Goal: Information Seeking & Learning: Learn about a topic

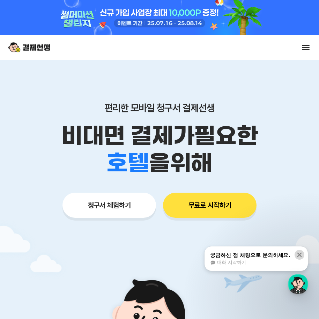
click at [299, 254] on icon at bounding box center [299, 254] width 7 height 7
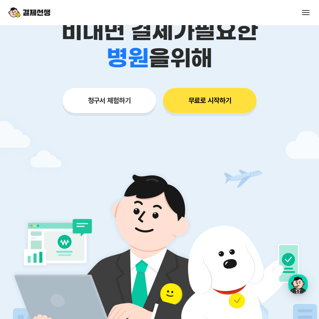
scroll to position [35, 0]
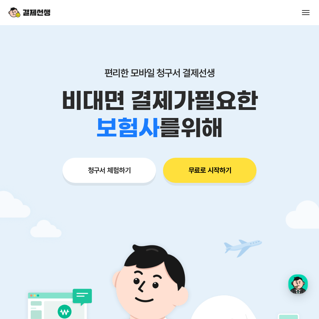
click at [186, 173] on button "무료로 시작하기" at bounding box center [210, 170] width 94 height 25
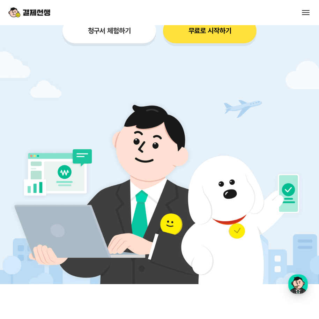
scroll to position [70, 0]
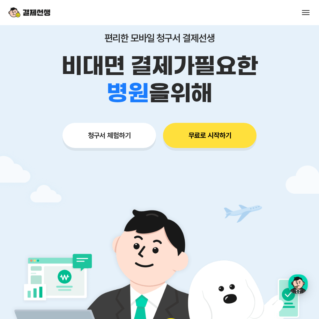
click at [212, 139] on button "무료로 시작하기" at bounding box center [210, 135] width 94 height 25
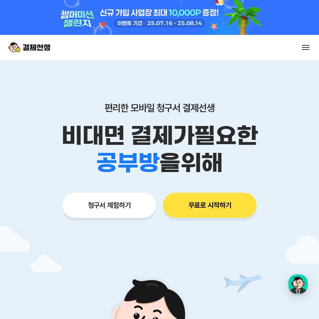
click at [140, 206] on button "청구서 체험하기" at bounding box center [109, 205] width 94 height 25
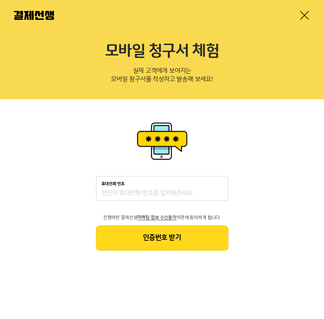
click at [302, 15] on link at bounding box center [304, 15] width 11 height 11
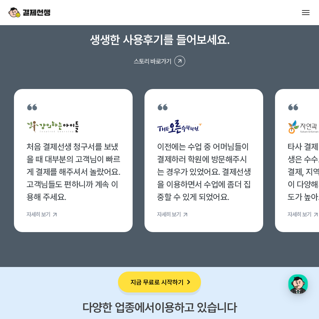
scroll to position [2967, 0]
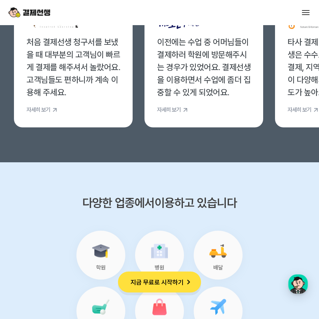
click at [180, 281] on button "지금 무료로 시작하기" at bounding box center [159, 282] width 83 height 21
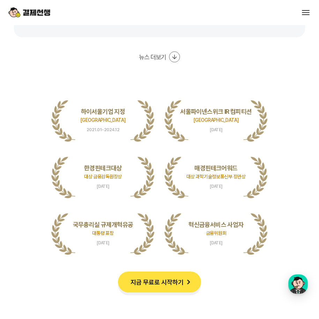
scroll to position [1536, 0]
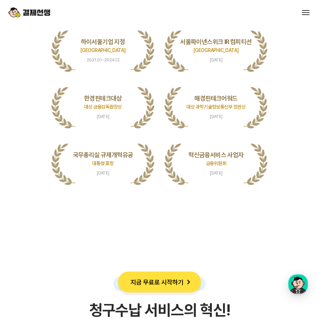
click at [309, 10] on span at bounding box center [306, 10] width 8 height 1
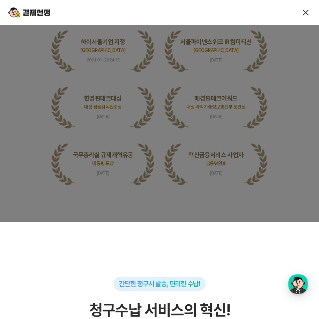
scroll to position [0, 0]
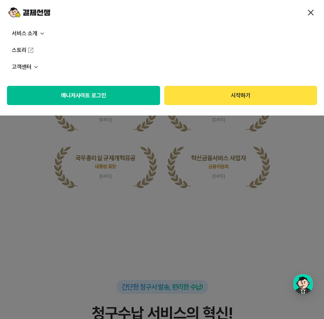
click at [19, 35] on p "서비스 소개" at bounding box center [162, 33] width 324 height 17
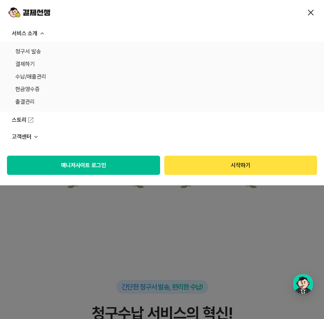
click at [24, 137] on p "고객센터" at bounding box center [162, 136] width 324 height 17
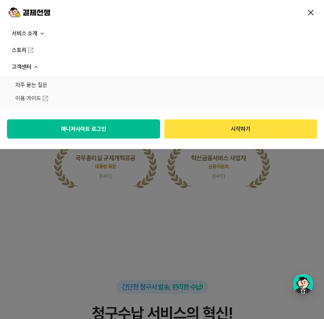
click at [40, 85] on link "자주 묻는 질문" at bounding box center [162, 85] width 294 height 10
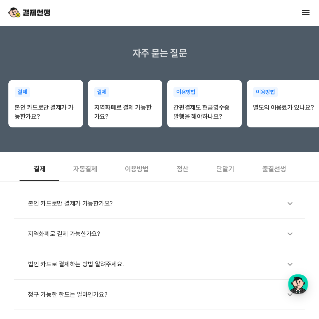
scroll to position [175, 0]
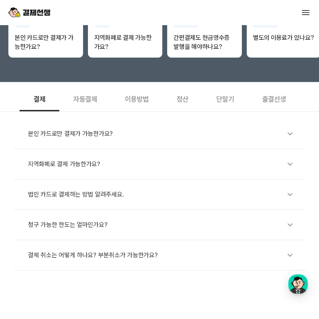
click at [89, 98] on div "자동결제" at bounding box center [85, 99] width 52 height 26
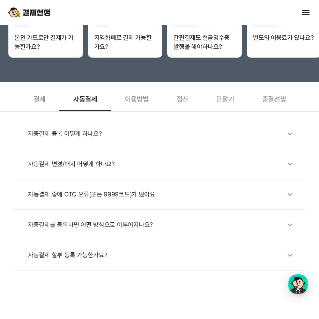
click at [89, 98] on div "자동결제" at bounding box center [85, 99] width 52 height 26
click at [143, 99] on div "이용방법" at bounding box center [137, 99] width 52 height 26
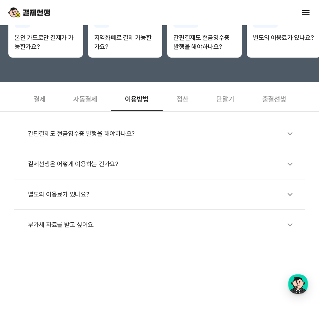
click at [77, 164] on div "결제선생은 어떻게 이용하는 건가요?" at bounding box center [163, 164] width 270 height 16
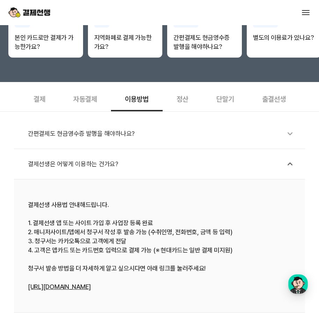
click at [178, 95] on div "정산" at bounding box center [183, 99] width 40 height 26
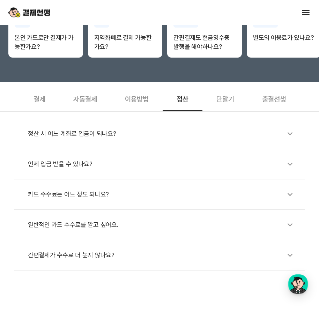
click at [224, 101] on div "단말기" at bounding box center [225, 99] width 46 height 26
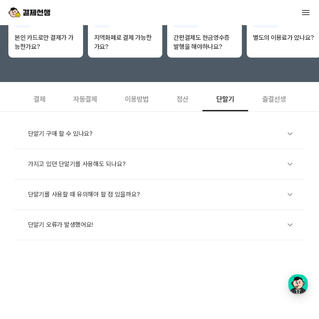
click at [59, 164] on div "가지고 있던 단말기를 사용해도 되나요?" at bounding box center [163, 164] width 270 height 16
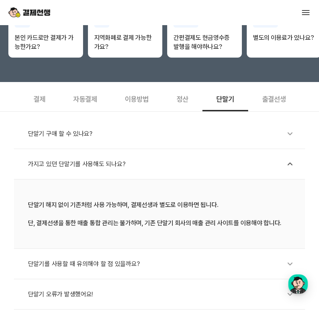
click at [268, 95] on div "출결선생" at bounding box center [274, 99] width 52 height 26
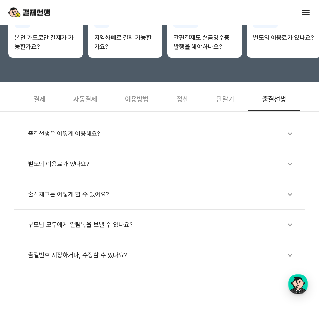
click at [34, 102] on div "결제" at bounding box center [40, 99] width 40 height 26
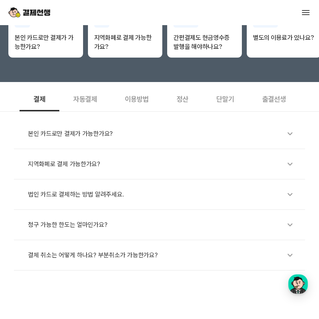
click at [228, 97] on div "단말기" at bounding box center [225, 99] width 46 height 26
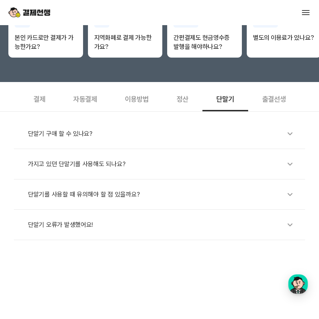
click at [74, 228] on div "단말기 오류가 발생했어요!" at bounding box center [163, 225] width 270 height 16
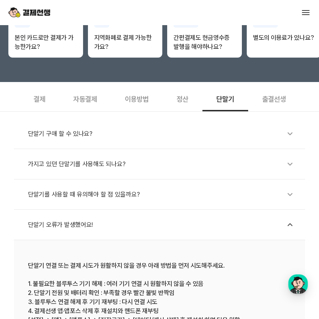
scroll to position [244, 0]
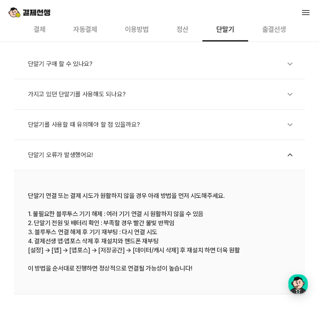
click at [64, 158] on div "단말기 오류가 발생했어요!" at bounding box center [163, 155] width 270 height 16
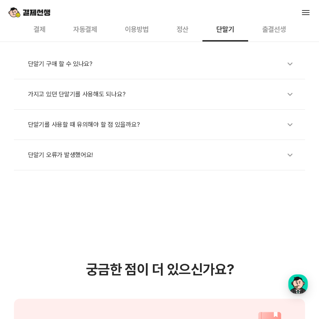
scroll to position [175, 0]
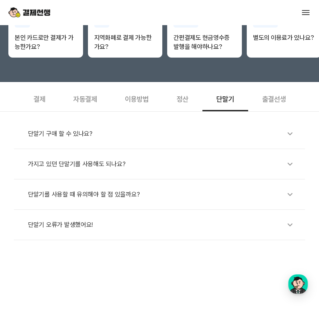
click at [89, 196] on div "단말기를 사용할 때 유의해야 할 점 있을까요?" at bounding box center [163, 194] width 270 height 16
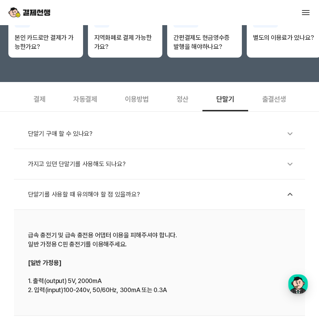
click at [94, 191] on div "단말기를 사용할 때 유의해야 할 점 있을까요?" at bounding box center [163, 194] width 270 height 16
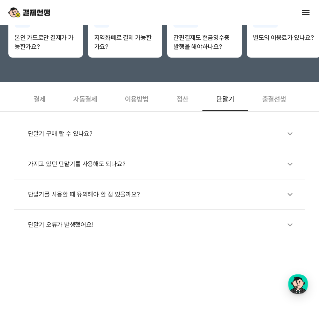
click at [78, 163] on div "가지고 있던 단말기를 사용해도 되나요?" at bounding box center [163, 164] width 270 height 16
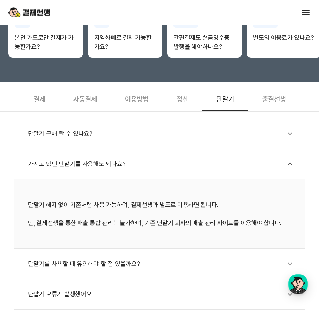
scroll to position [209, 0]
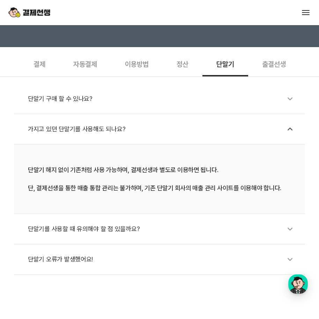
click at [41, 64] on div "결제" at bounding box center [40, 64] width 40 height 26
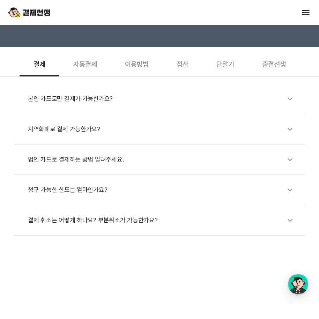
click at [89, 58] on div "자동결제" at bounding box center [85, 64] width 52 height 26
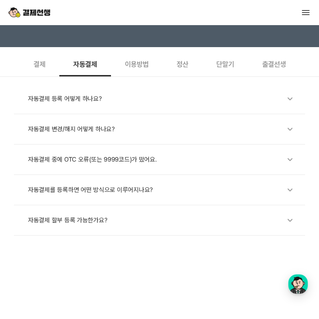
click at [125, 66] on div "이용방법" at bounding box center [137, 64] width 52 height 26
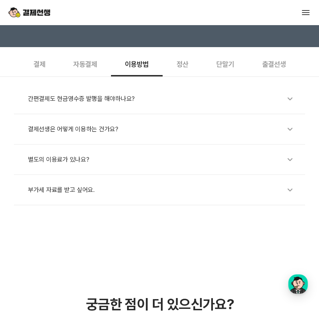
click at [189, 65] on div "정산" at bounding box center [183, 64] width 40 height 26
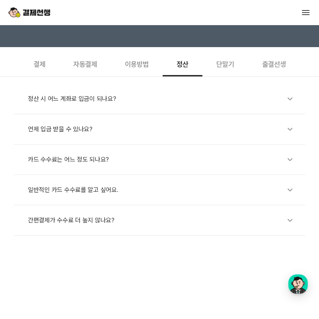
click at [101, 194] on div "일반적인 카드 수수료를 알고 싶어요." at bounding box center [163, 190] width 270 height 16
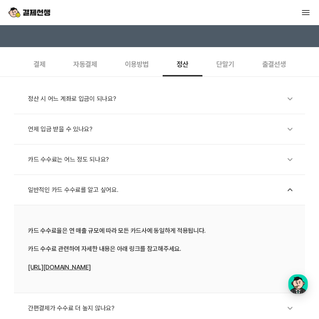
click at [102, 192] on div "일반적인 카드 수수료를 알고 싶어요." at bounding box center [163, 190] width 270 height 16
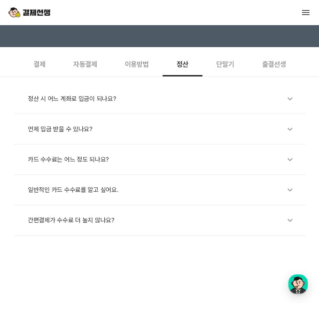
click at [221, 69] on div "단말기" at bounding box center [225, 64] width 46 height 26
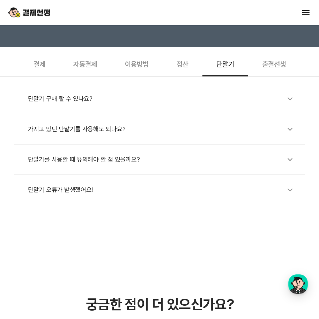
click at [107, 129] on div "가지고 있던 단말기를 사용해도 되나요?" at bounding box center [163, 129] width 270 height 16
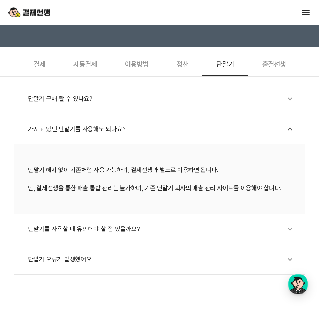
click at [66, 232] on div "단말기를 사용할 때 유의해야 할 점 있을까요?" at bounding box center [163, 229] width 270 height 16
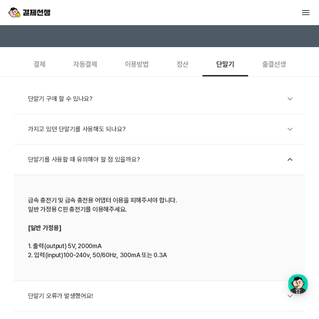
click at [114, 161] on div "단말기를 사용할 때 유의해야 할 점 있을까요?" at bounding box center [163, 159] width 270 height 16
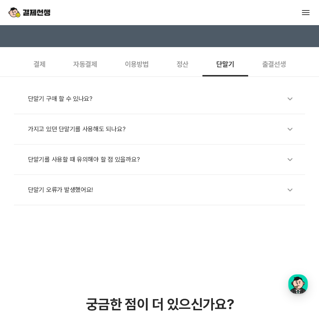
click at [74, 192] on div "단말기 오류가 발생했어요!" at bounding box center [163, 190] width 270 height 16
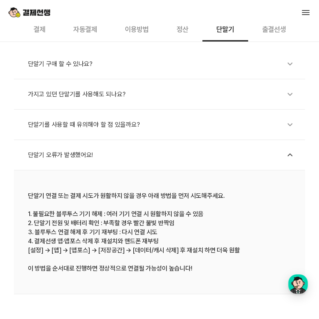
scroll to position [140, 0]
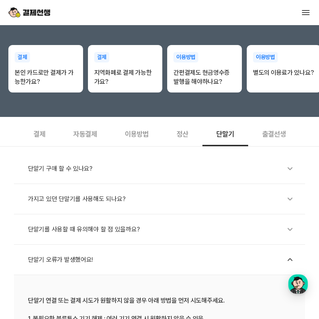
click at [81, 169] on div "단말기 구매 할 수 있나요?" at bounding box center [163, 169] width 270 height 16
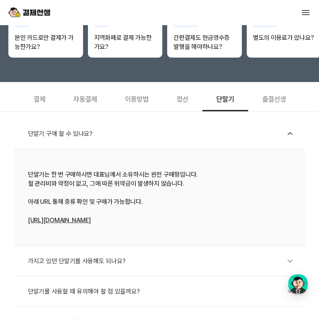
scroll to position [209, 0]
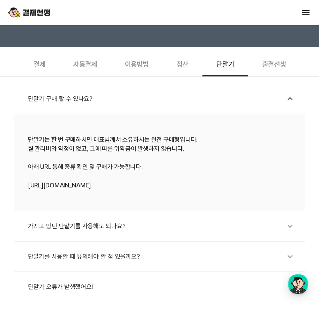
click at [183, 66] on div "정산" at bounding box center [183, 64] width 40 height 26
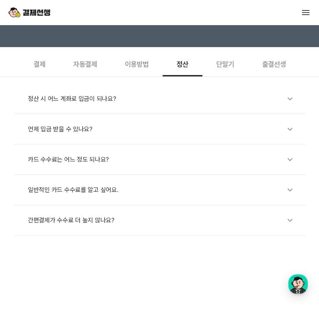
click at [124, 62] on div "이용방법" at bounding box center [137, 64] width 52 height 26
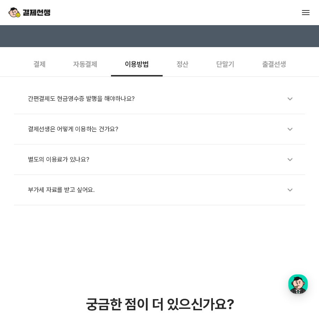
click at [89, 124] on div "결제선생은 어떻게 이용하는 건가요?" at bounding box center [163, 129] width 270 height 16
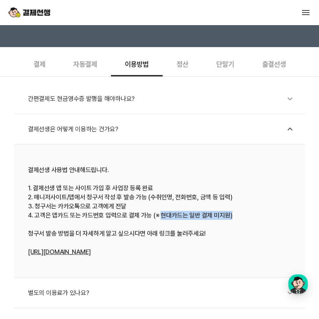
drag, startPoint x: 161, startPoint y: 216, endPoint x: 241, endPoint y: 212, distance: 80.0
click at [241, 212] on div "결제선생 사용법 안내해드립니다. 1. 결제선생 앱 또는 사이트 가입 후 사업장 등록 완료 2. 매니저사이트/앱에서 청구서 작성 후 발송 가능 …" at bounding box center [159, 210] width 263 height 91
click at [253, 227] on div "결제선생 사용법 안내해드립니다. 1. 결제선생 앱 또는 사이트 가입 후 사업장 등록 완료 2. 매니저사이트/앱에서 청구서 작성 후 발송 가능 …" at bounding box center [159, 210] width 263 height 91
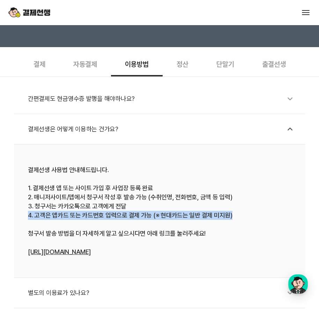
drag, startPoint x: 25, startPoint y: 216, endPoint x: 307, endPoint y: 216, distance: 281.7
click at [307, 216] on div "간편결제도 현금영수증 발행을 해야하나요? 결제선생은 어떻게 이용하는 건가요? 결제선생 사용법 안내해드립니다. 1. 결제선생 앱 또는 사이트 가…" at bounding box center [159, 207] width 319 height 262
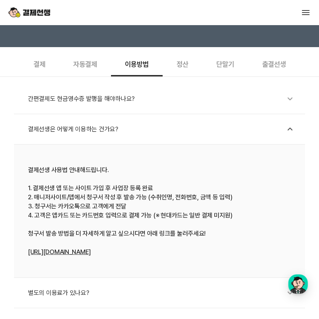
click at [42, 62] on div "결제" at bounding box center [40, 64] width 40 height 26
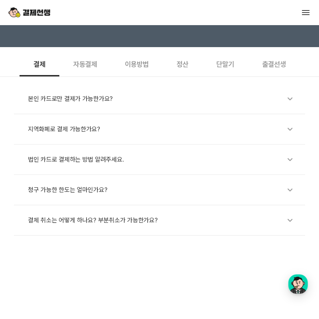
click at [57, 99] on div "본인 카드로만 결제가 가능한가요?" at bounding box center [163, 99] width 270 height 16
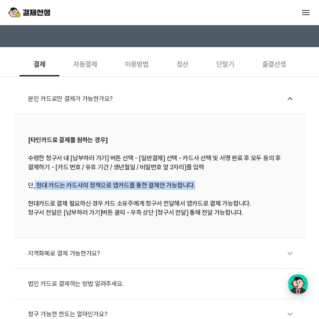
drag, startPoint x: 34, startPoint y: 184, endPoint x: 197, endPoint y: 184, distance: 162.3
click at [197, 184] on div "[타인카드로 결제를 원하는 경우] 수령한 청구서 내 [납부하러 가기] 버튼 선택 - [일반결제] 선택 - 카드사 선택 및 서명 완료 후 모두 …" at bounding box center [159, 176] width 263 height 82
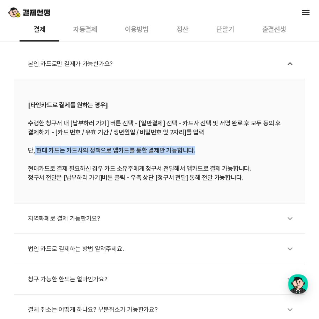
scroll to position [279, 0]
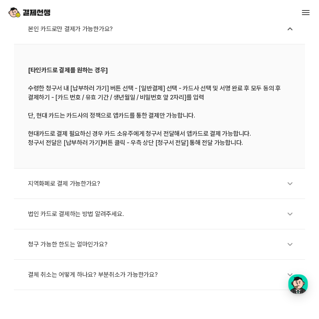
click at [105, 214] on div "법인 카드로 결제하는 방법 알려주세요." at bounding box center [163, 214] width 270 height 16
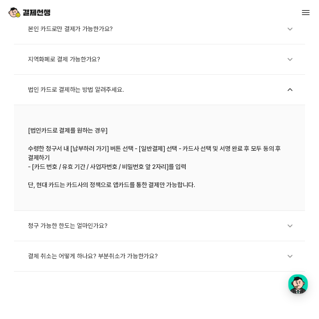
click at [80, 226] on div "청구 가능한 한도는 얼마인가요?" at bounding box center [163, 226] width 270 height 16
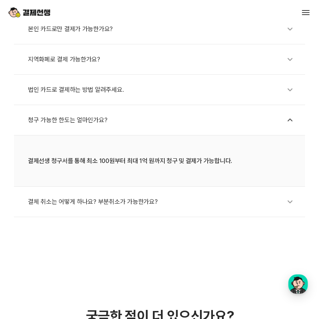
click at [82, 205] on div "결체 취소는 어떻게 하나요? 부분취소가 가능한가요?" at bounding box center [163, 202] width 270 height 16
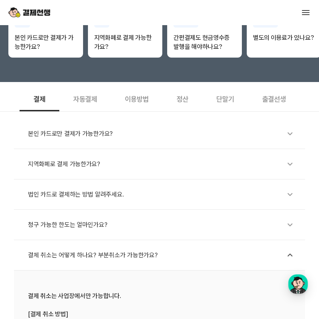
scroll to position [105, 0]
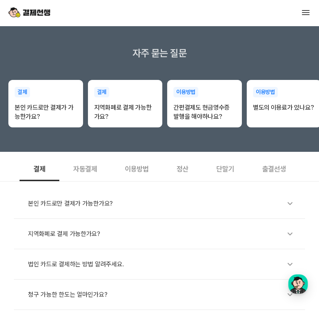
click at [78, 170] on div "자동결제" at bounding box center [85, 168] width 52 height 26
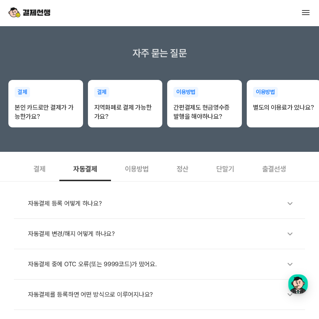
click at [137, 167] on div "이용방법" at bounding box center [137, 168] width 52 height 26
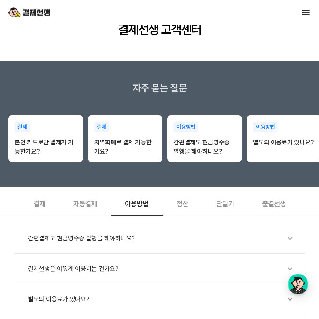
scroll to position [175, 0]
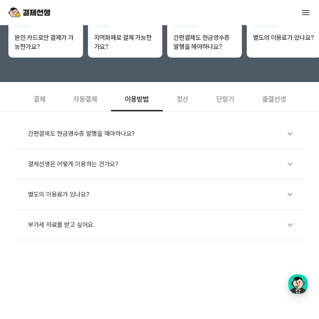
click at [77, 136] on div "간편결제도 현금영수증 발행을 해야하나요?" at bounding box center [163, 134] width 270 height 16
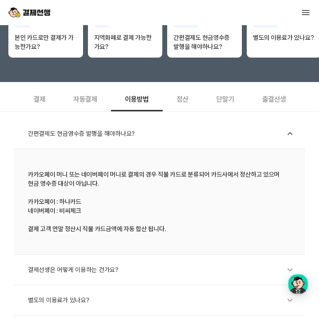
click at [78, 136] on div "간편결제도 현금영수증 발행을 해야하나요?" at bounding box center [163, 134] width 270 height 16
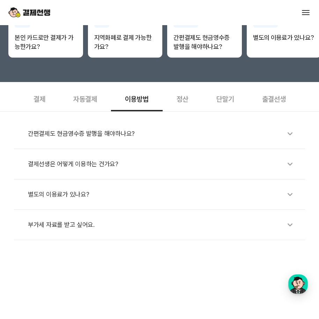
click at [78, 161] on div "결제선생은 어떻게 이용하는 건가요?" at bounding box center [163, 164] width 270 height 16
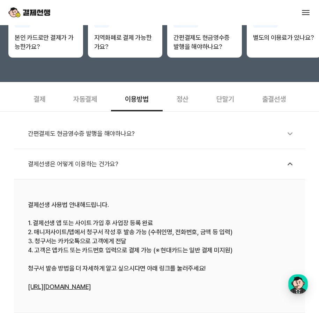
click at [78, 161] on div "결제선생은 어떻게 이용하는 건가요?" at bounding box center [163, 164] width 270 height 16
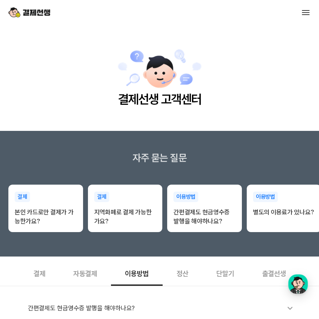
scroll to position [105, 0]
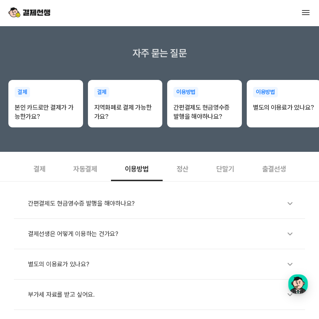
click at [220, 171] on div "단말기" at bounding box center [225, 168] width 46 height 26
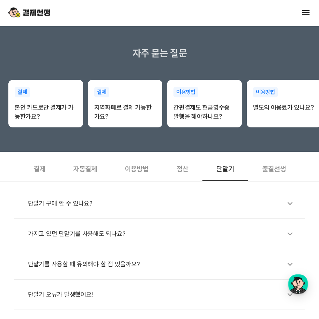
scroll to position [140, 0]
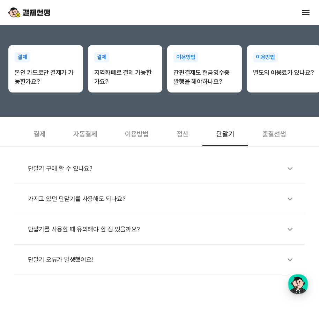
click at [69, 166] on div "단말기 구매 할 수 있나요?" at bounding box center [163, 169] width 270 height 16
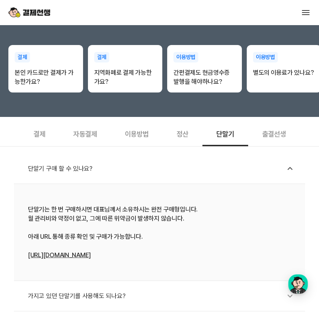
scroll to position [209, 0]
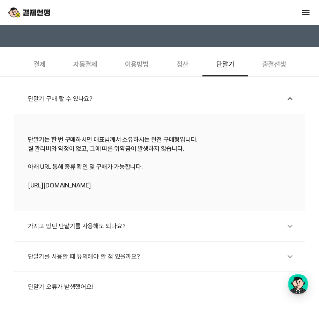
click at [70, 231] on div "가지고 있던 단말기를 사용해도 되나요?" at bounding box center [163, 226] width 270 height 16
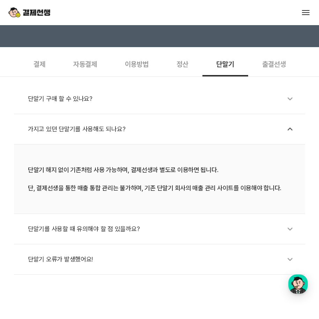
click at [89, 63] on div "자동결제" at bounding box center [85, 64] width 52 height 26
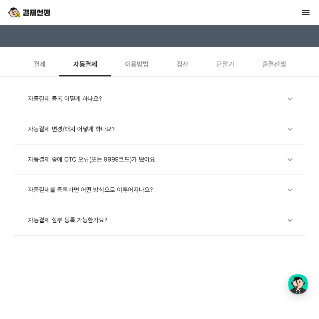
click at [30, 65] on div "결제" at bounding box center [40, 64] width 40 height 26
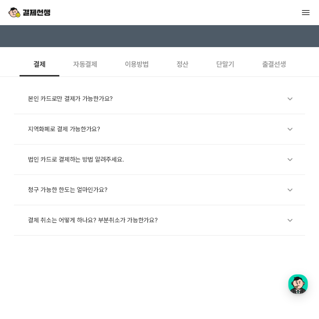
click at [104, 221] on div "결체 취소는 어떻게 하나요? 부분취소가 가능한가요?" at bounding box center [163, 220] width 270 height 16
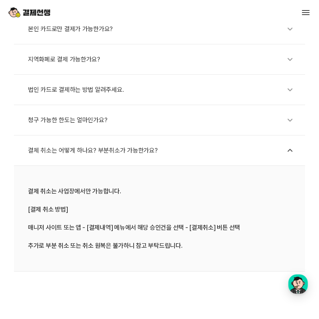
scroll to position [140, 0]
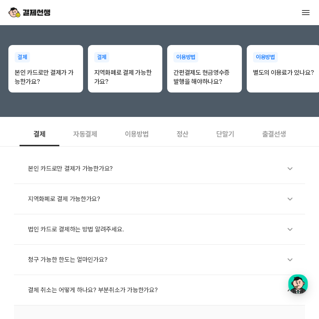
click at [84, 134] on div "자동결제" at bounding box center [85, 133] width 52 height 26
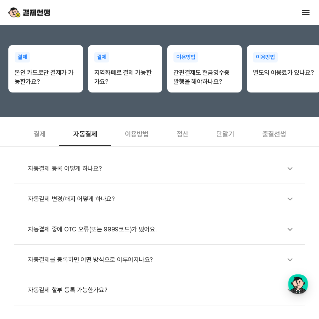
scroll to position [209, 0]
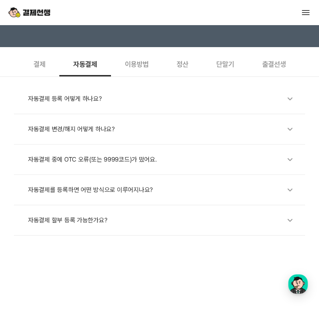
click at [143, 62] on div "이용방법" at bounding box center [137, 64] width 52 height 26
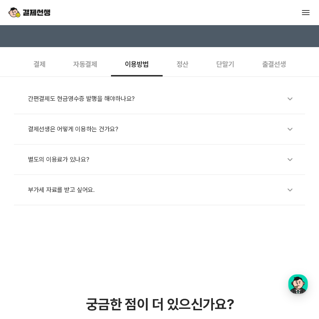
click at [124, 99] on div "간편결제도 현금영수증 발행을 해야하나요?" at bounding box center [163, 99] width 270 height 16
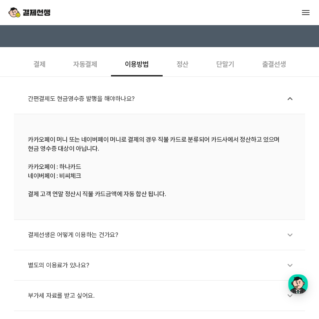
click at [123, 98] on div "간편결제도 현금영수증 발행을 해야하나요?" at bounding box center [163, 99] width 270 height 16
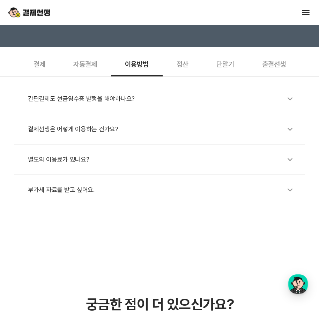
click at [188, 66] on div "정산" at bounding box center [183, 64] width 40 height 26
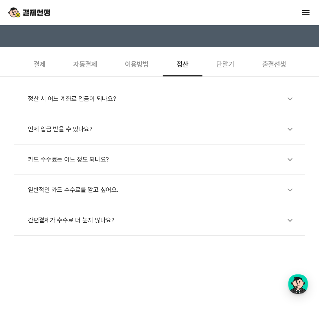
click at [227, 69] on div "단말기" at bounding box center [225, 64] width 46 height 26
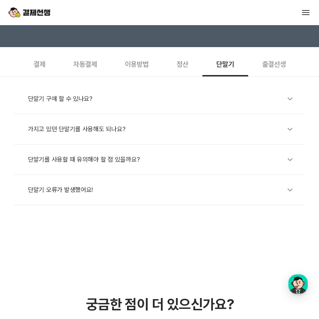
click at [272, 64] on div "출결선생" at bounding box center [274, 64] width 52 height 26
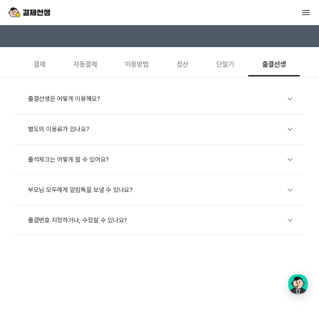
click at [38, 69] on div "결제" at bounding box center [40, 64] width 40 height 26
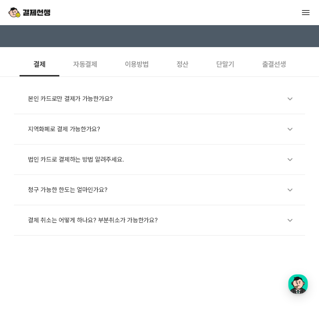
click at [51, 102] on div "본인 카드로만 결제가 가능한가요?" at bounding box center [163, 99] width 270 height 16
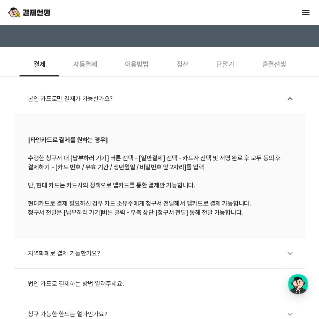
click at [53, 99] on div "본인 카드로만 결제가 가능한가요?" at bounding box center [163, 99] width 270 height 16
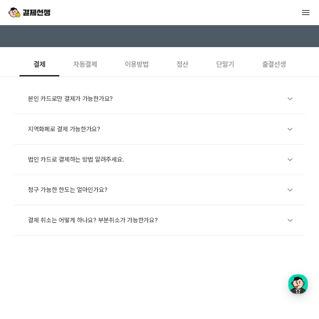
click at [80, 191] on div "청구 가능한 한도는 얼마인가요?" at bounding box center [163, 190] width 270 height 16
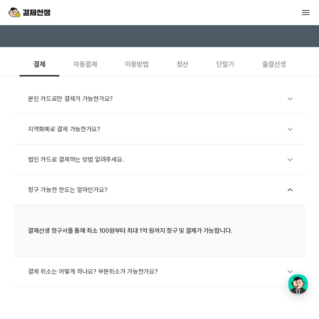
click at [80, 191] on div "청구 가능한 한도는 얼마인가요?" at bounding box center [163, 190] width 270 height 16
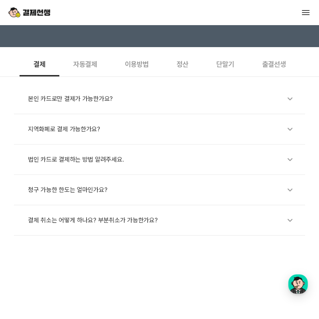
click at [90, 219] on div "결체 취소는 어떻게 하나요? 부분취소가 가능한가요?" at bounding box center [163, 220] width 270 height 16
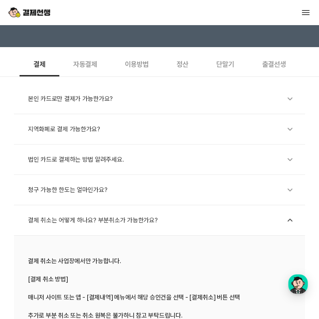
click at [90, 66] on div "자동결제" at bounding box center [85, 64] width 52 height 26
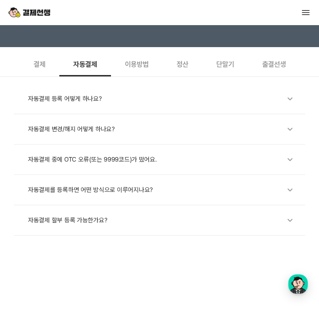
click at [186, 65] on div "정산" at bounding box center [183, 64] width 40 height 26
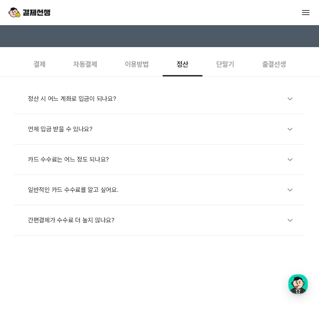
click at [66, 98] on div "정산 시 어느 계좌로 입금이 되나요?" at bounding box center [163, 99] width 270 height 16
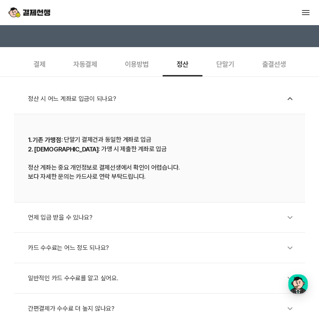
click at [40, 13] on img at bounding box center [29, 12] width 42 height 13
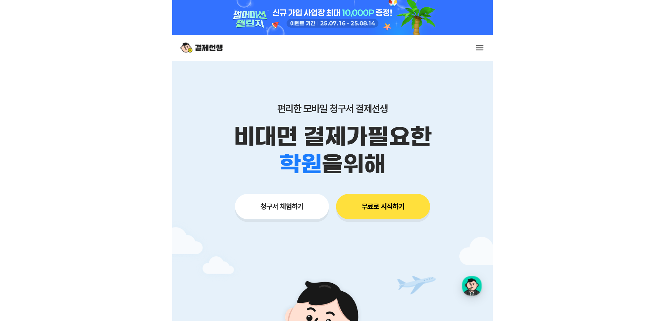
scroll to position [35, 0]
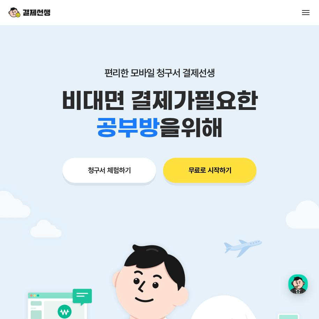
click at [217, 172] on button "무료로 시작하기" at bounding box center [210, 170] width 94 height 25
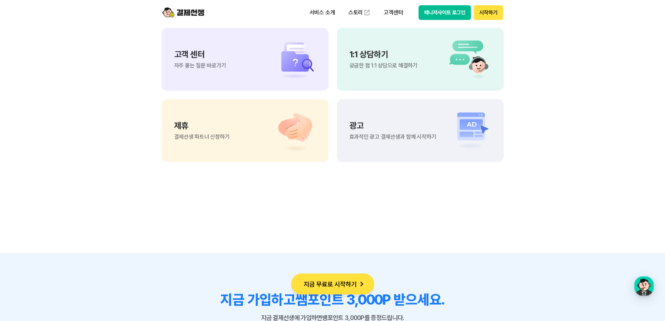
scroll to position [5822, 0]
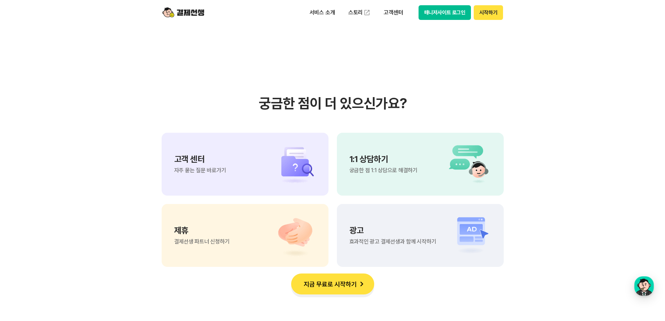
click at [279, 156] on img at bounding box center [291, 164] width 49 height 42
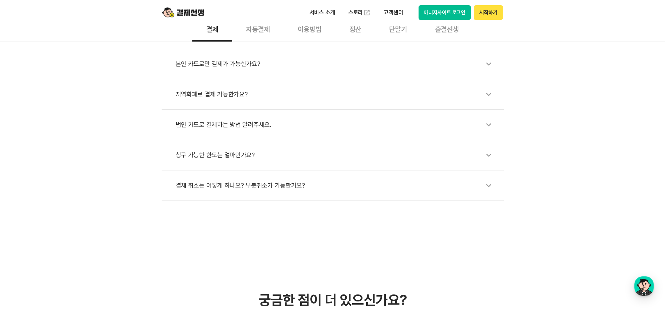
scroll to position [209, 0]
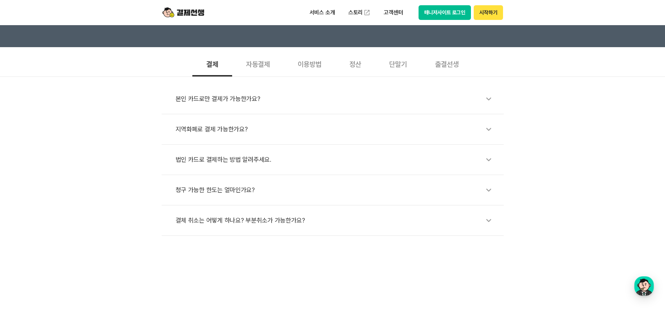
click at [260, 70] on div "자동결제" at bounding box center [258, 64] width 52 height 26
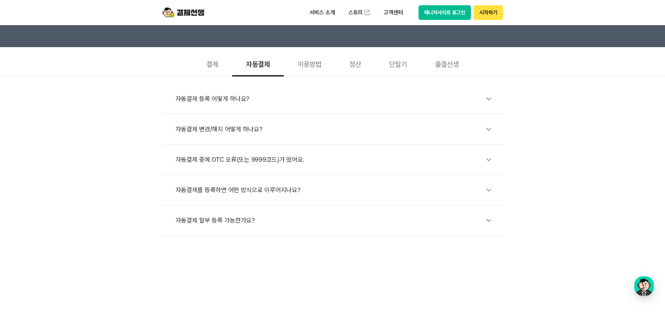
click at [255, 162] on div "자동결제 중에 OTC 오류(또는 9999코드)가 떴어요." at bounding box center [336, 159] width 321 height 16
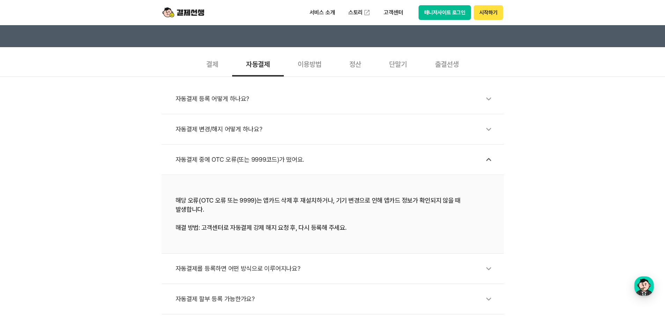
scroll to position [175, 0]
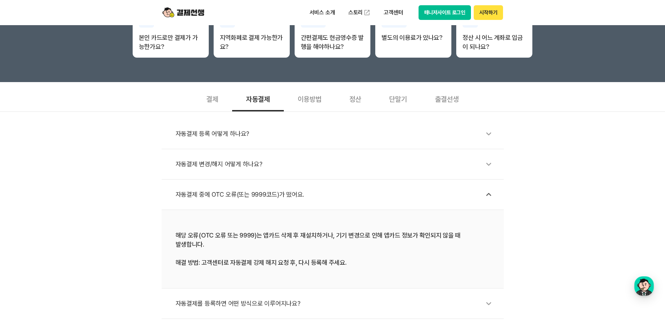
click at [313, 102] on div "이용방법" at bounding box center [310, 99] width 52 height 26
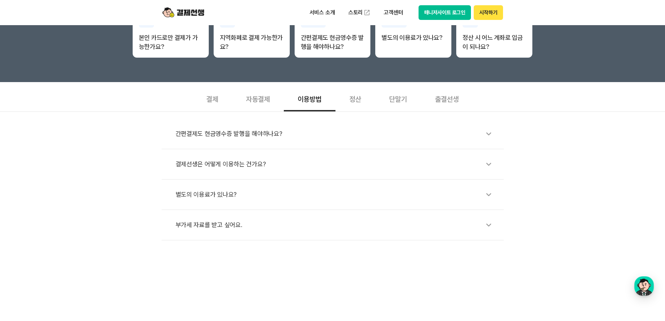
click at [271, 138] on div "간편결제도 현금영수증 발행을 해야하나요?" at bounding box center [336, 134] width 321 height 16
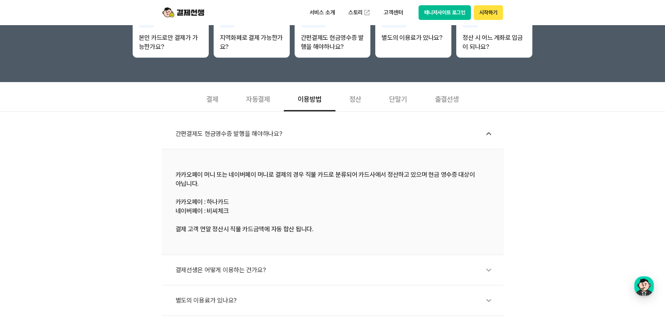
click at [270, 138] on div "간편결제도 현금영수증 발행을 해야하나요?" at bounding box center [336, 134] width 321 height 16
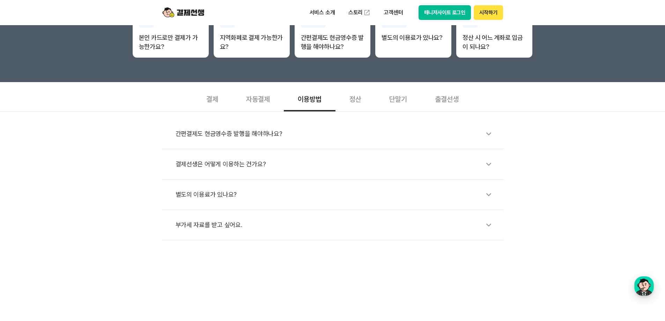
click at [242, 164] on div "결제선생은 어떻게 이용하는 건가요?" at bounding box center [336, 164] width 321 height 16
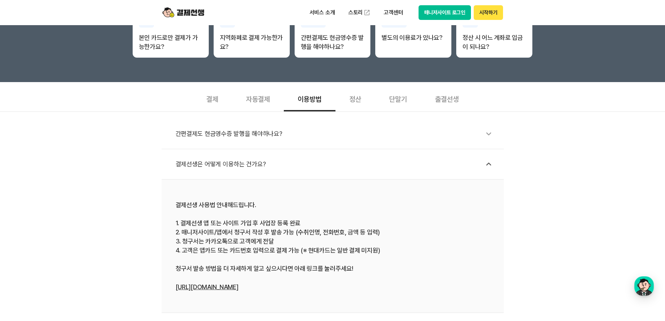
click at [243, 165] on div "결제선생은 어떻게 이용하는 건가요?" at bounding box center [336, 164] width 321 height 16
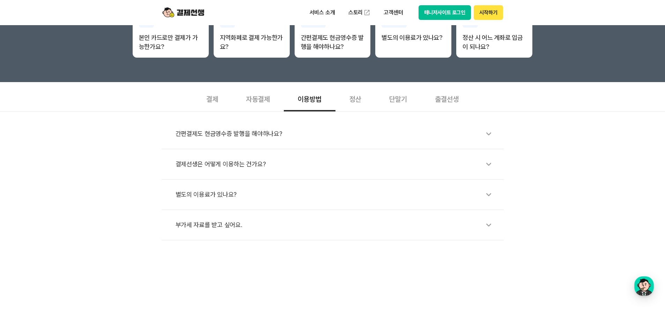
click at [229, 192] on div "별도의 이용료가 있나요?" at bounding box center [336, 194] width 321 height 16
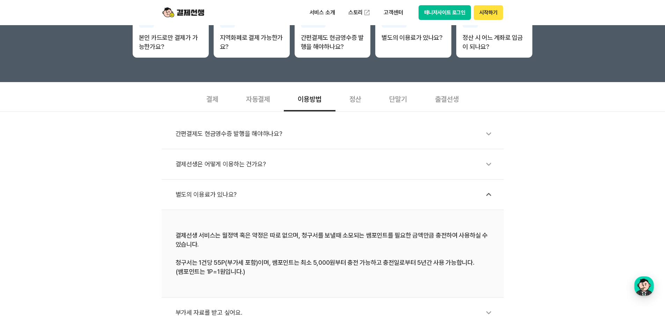
scroll to position [244, 0]
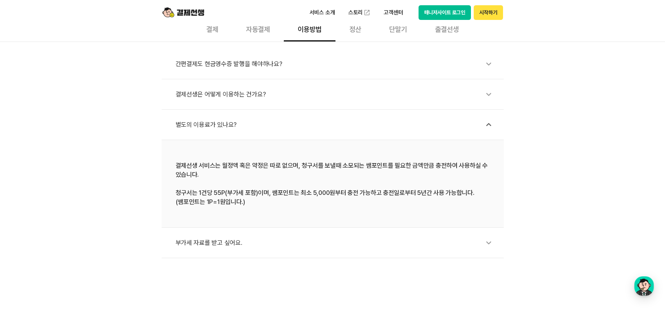
click at [209, 244] on div "부가세 자료를 받고 싶어요." at bounding box center [336, 243] width 321 height 16
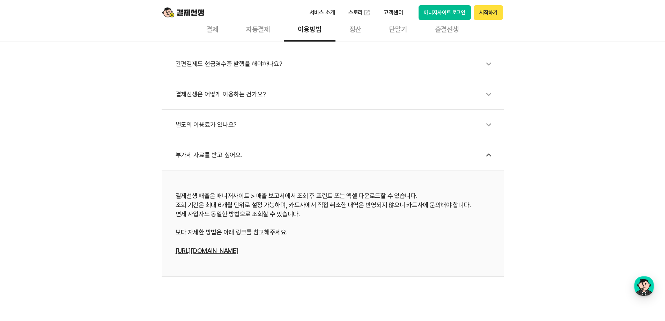
scroll to position [140, 0]
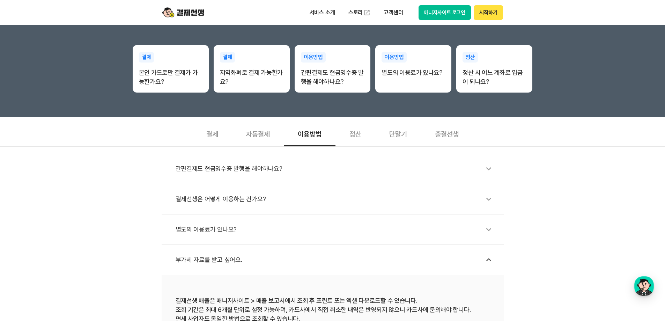
click at [360, 134] on div "정산" at bounding box center [355, 133] width 40 height 26
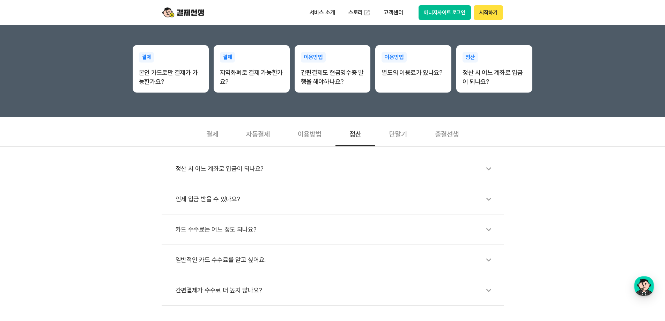
click at [223, 168] on div "정산 시 어느 계좌로 입금이 되나요?" at bounding box center [336, 169] width 321 height 16
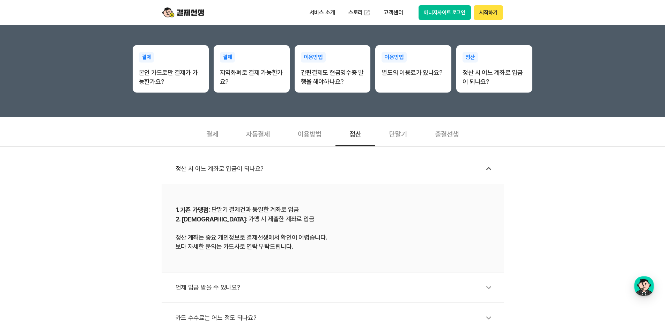
click at [223, 168] on div "정산 시 어느 계좌로 입금이 되나요?" at bounding box center [336, 169] width 321 height 16
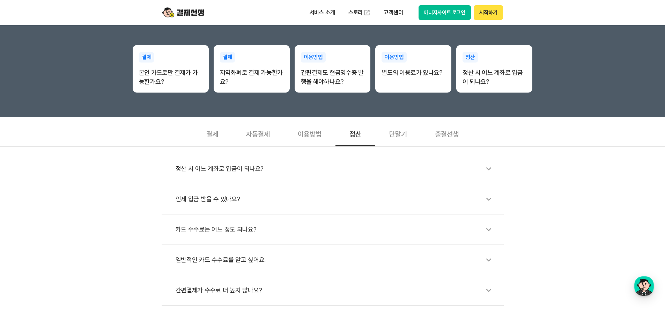
scroll to position [244, 0]
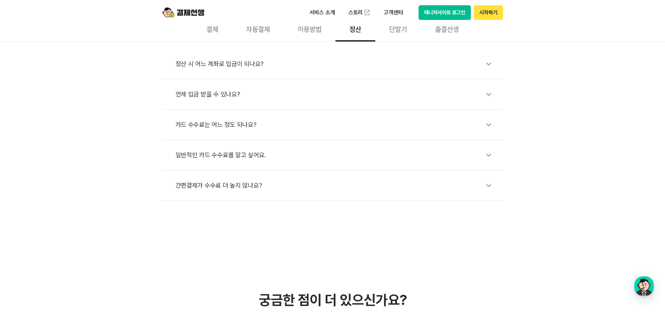
click at [205, 94] on div "언제 입금 받을 수 있나요?" at bounding box center [336, 94] width 321 height 16
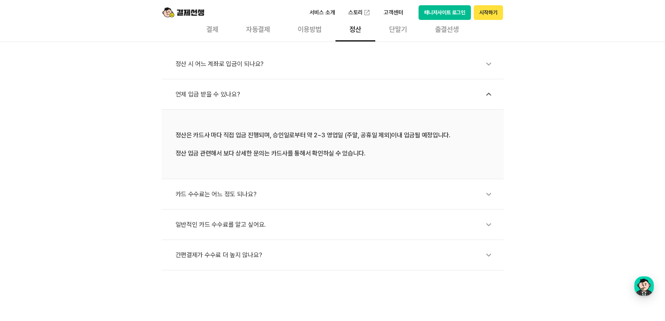
click at [205, 95] on div "언제 입금 받을 수 있나요?" at bounding box center [336, 94] width 321 height 16
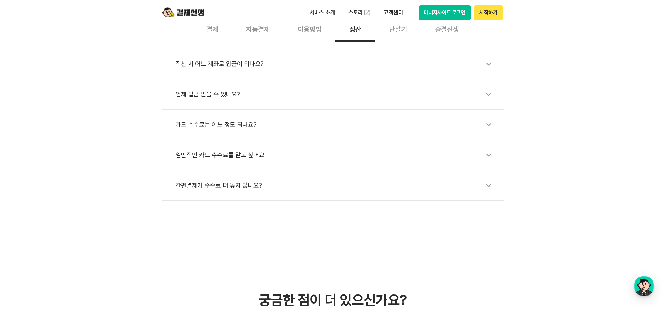
scroll to position [175, 0]
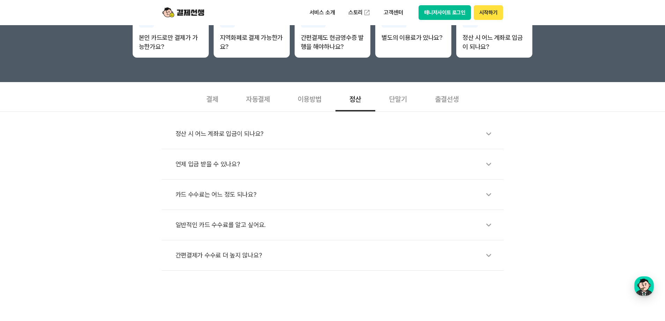
click at [434, 96] on div "출결선생" at bounding box center [447, 99] width 52 height 26
click at [192, 97] on div "결제" at bounding box center [212, 99] width 40 height 26
click at [233, 160] on div "지역화폐로 결제 가능한가요?" at bounding box center [336, 164] width 321 height 16
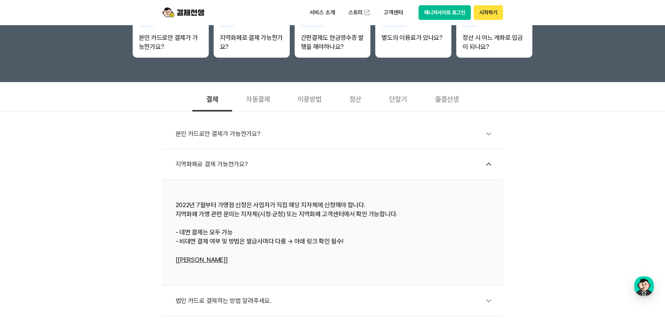
click at [233, 160] on div "지역화폐로 결제 가능한가요?" at bounding box center [336, 164] width 321 height 16
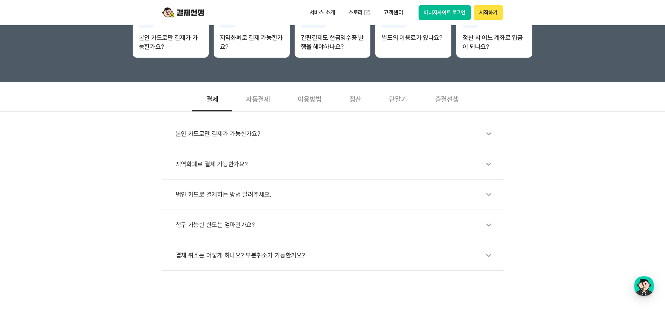
click at [234, 197] on div "법인 카드로 결제하는 방법 알려주세요." at bounding box center [336, 194] width 321 height 16
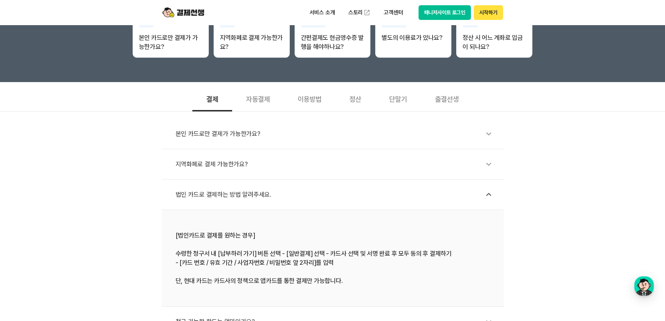
scroll to position [279, 0]
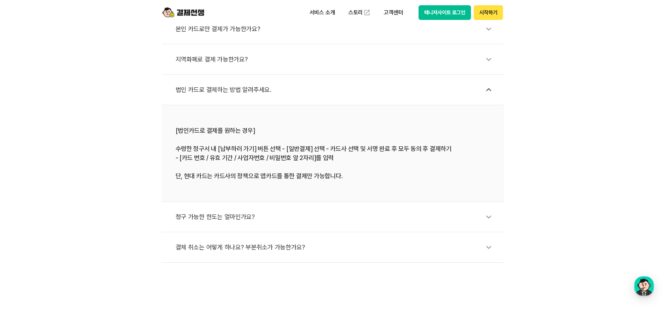
click at [226, 216] on div "청구 가능한 한도는 얼마인가요?" at bounding box center [336, 217] width 321 height 16
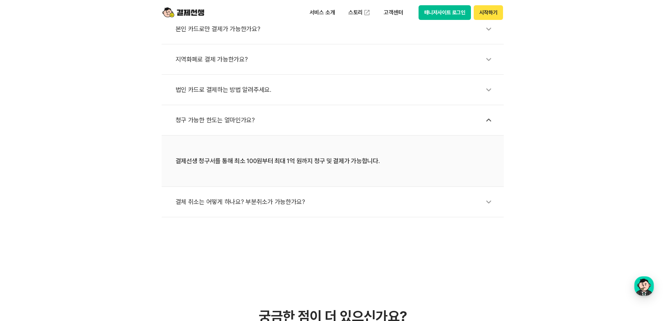
click at [233, 199] on div "결체 취소는 어떻게 하나요? 부분취소가 가능한가요?" at bounding box center [336, 202] width 321 height 16
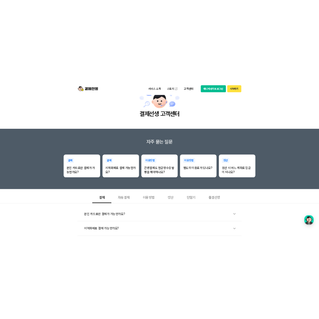
scroll to position [0, 0]
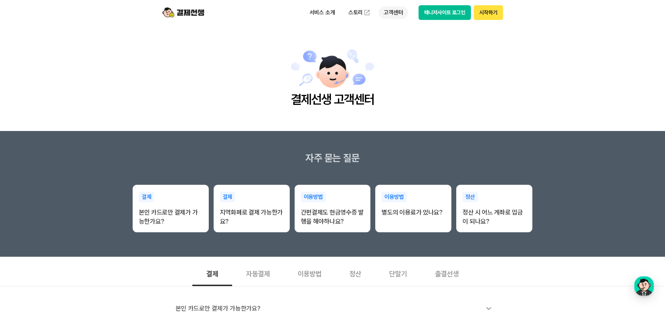
click at [396, 9] on p "고객센터" at bounding box center [393, 12] width 29 height 13
click at [397, 40] on link "자주 묻는 질문" at bounding box center [408, 41] width 59 height 14
click at [395, 15] on p "고객센터" at bounding box center [393, 12] width 29 height 13
click at [392, 53] on link "이용 가이드" at bounding box center [408, 55] width 59 height 15
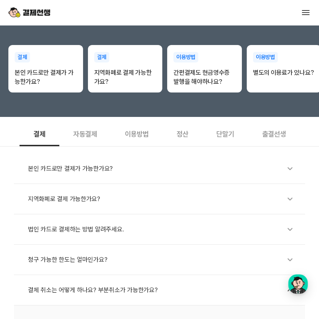
scroll to position [70, 0]
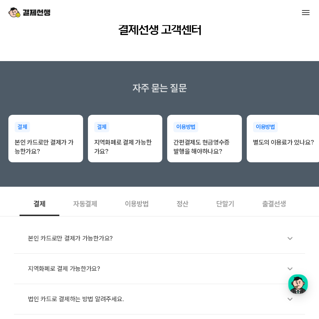
click at [85, 207] on div "자동결제" at bounding box center [85, 203] width 52 height 26
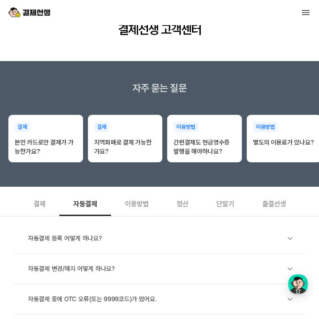
click at [138, 202] on div "이용방법" at bounding box center [137, 203] width 52 height 26
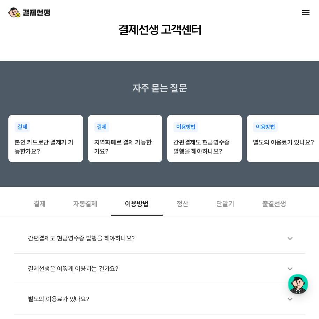
scroll to position [175, 0]
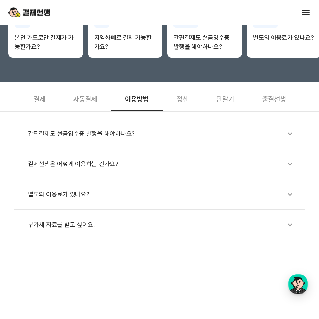
click at [97, 166] on div "결제선생은 어떻게 이용하는 건가요?" at bounding box center [163, 164] width 270 height 16
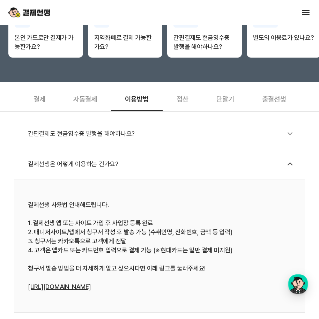
click at [97, 166] on div "결제선생은 어떻게 이용하는 건가요?" at bounding box center [163, 164] width 270 height 16
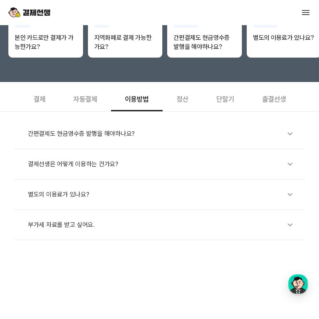
click at [82, 192] on div "별도의 이용료가 있나요?" at bounding box center [163, 194] width 270 height 16
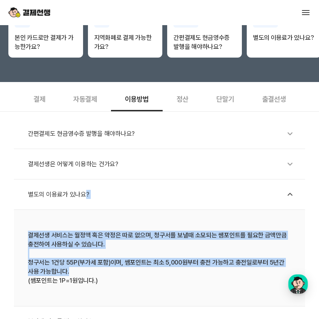
drag, startPoint x: 82, startPoint y: 192, endPoint x: 173, endPoint y: 279, distance: 125.7
click at [173, 279] on ul "간편결제도 현금영수증 발행을 해야하나요? 결제선생은 어떻게 이용하는 건가요? 별도의 이용료가 있나요? 결제선생 서비스는 월정액 혹은 약정은 따…" at bounding box center [159, 228] width 291 height 218
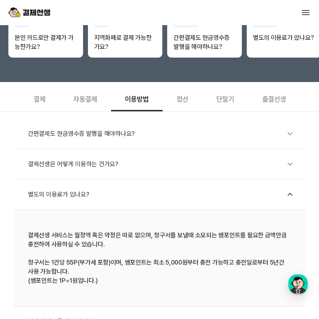
click at [174, 99] on div "정산" at bounding box center [183, 99] width 40 height 26
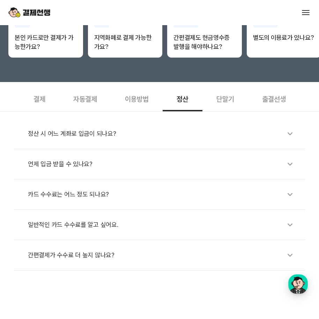
click at [52, 194] on div "카드 수수료는 어느 정도 되나요?" at bounding box center [163, 194] width 270 height 16
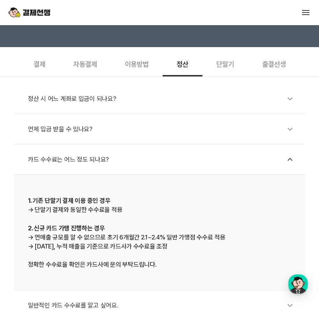
scroll to position [314, 0]
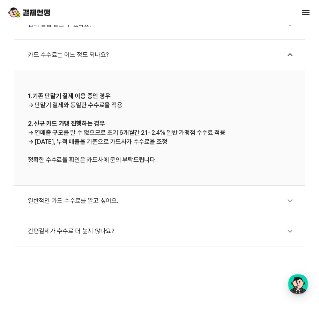
click at [113, 200] on div "일반적인 카드 수수료를 알고 싶어요." at bounding box center [163, 201] width 270 height 16
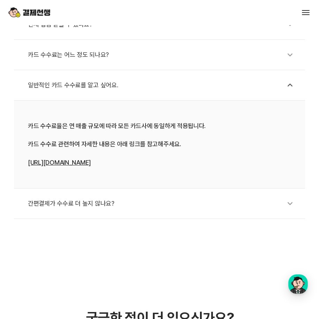
click at [103, 203] on div "간편결제가 수수료 더 높지 않나요?" at bounding box center [163, 203] width 270 height 16
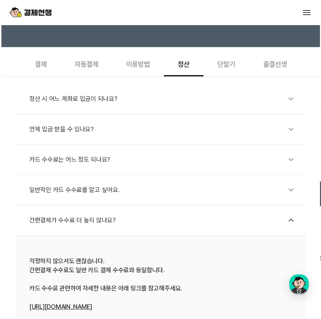
scroll to position [175, 0]
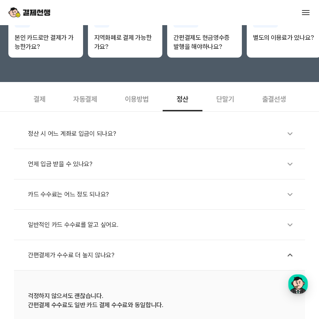
click at [224, 98] on div "단말기" at bounding box center [225, 99] width 46 height 26
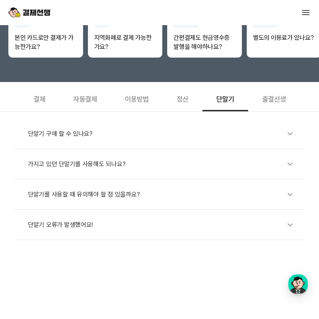
click at [33, 101] on div "결제" at bounding box center [40, 99] width 40 height 26
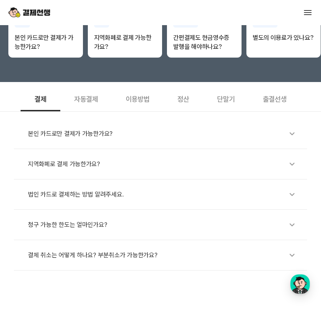
click at [95, 138] on div "본인 카드로만 결제가 가능한가요?" at bounding box center [164, 134] width 273 height 16
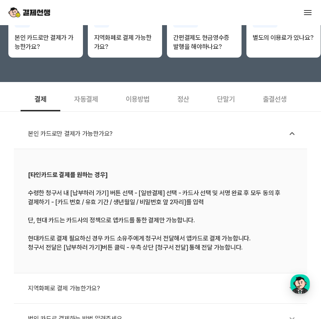
scroll to position [279, 0]
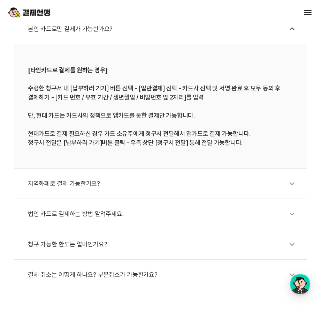
click at [87, 185] on div "지역화폐로 결제 가능한가요?" at bounding box center [164, 184] width 273 height 16
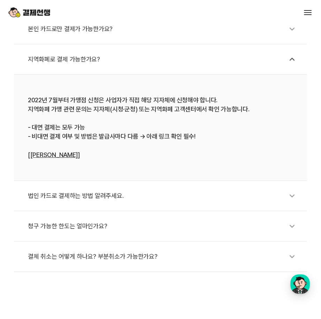
click at [86, 200] on div "법인 카드로 결제하는 방법 알려주세요." at bounding box center [164, 196] width 273 height 16
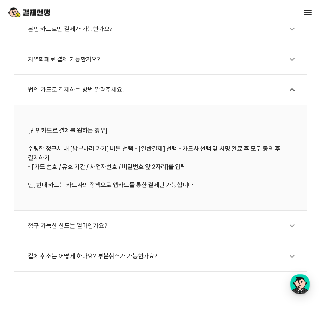
click at [85, 229] on div "청구 가능한 한도는 얼마인가요?" at bounding box center [164, 226] width 273 height 16
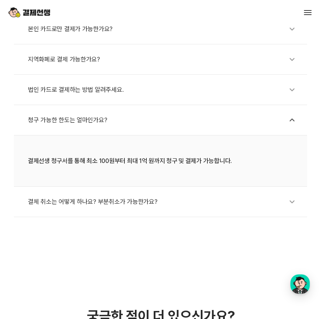
click at [86, 205] on div "결체 취소는 어떻게 하나요? 부분취소가 가능한가요?" at bounding box center [164, 202] width 273 height 16
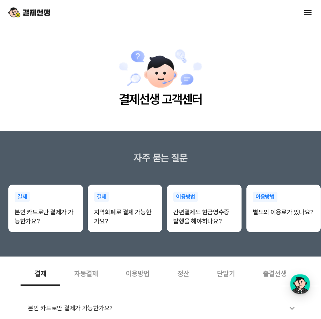
scroll to position [35, 0]
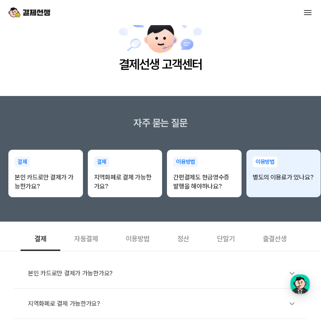
click at [266, 175] on p "별도의 이용료가 있나요?" at bounding box center [284, 177] width 62 height 9
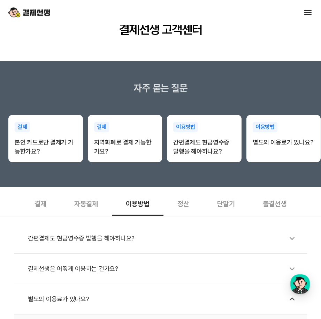
scroll to position [0, 0]
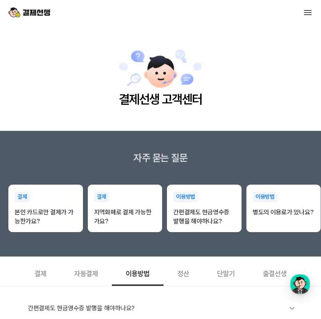
click at [39, 279] on div "결제" at bounding box center [41, 273] width 40 height 26
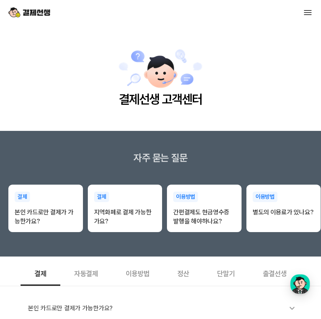
click at [44, 15] on img at bounding box center [29, 12] width 42 height 13
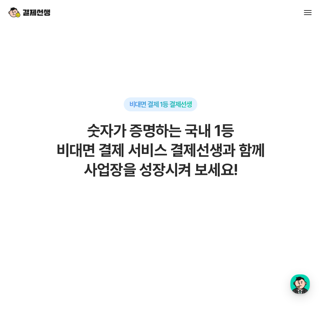
scroll to position [349, 0]
